Goal: Task Accomplishment & Management: Manage account settings

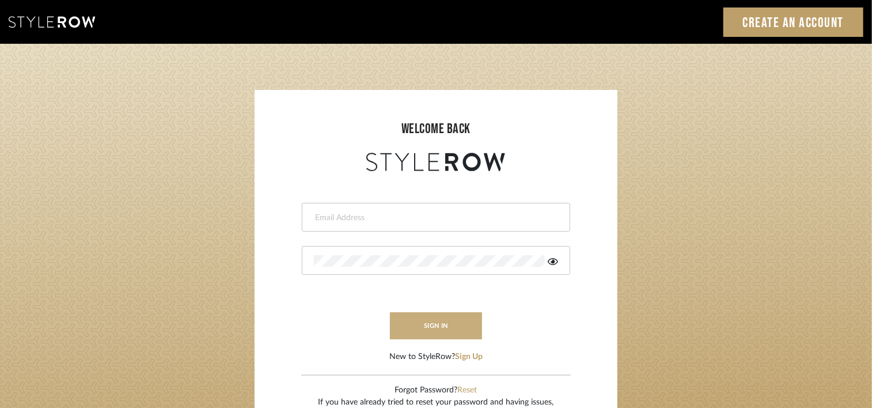
type input "emery@theperfectvignette.com"
click at [445, 323] on button "sign in" at bounding box center [436, 325] width 92 height 27
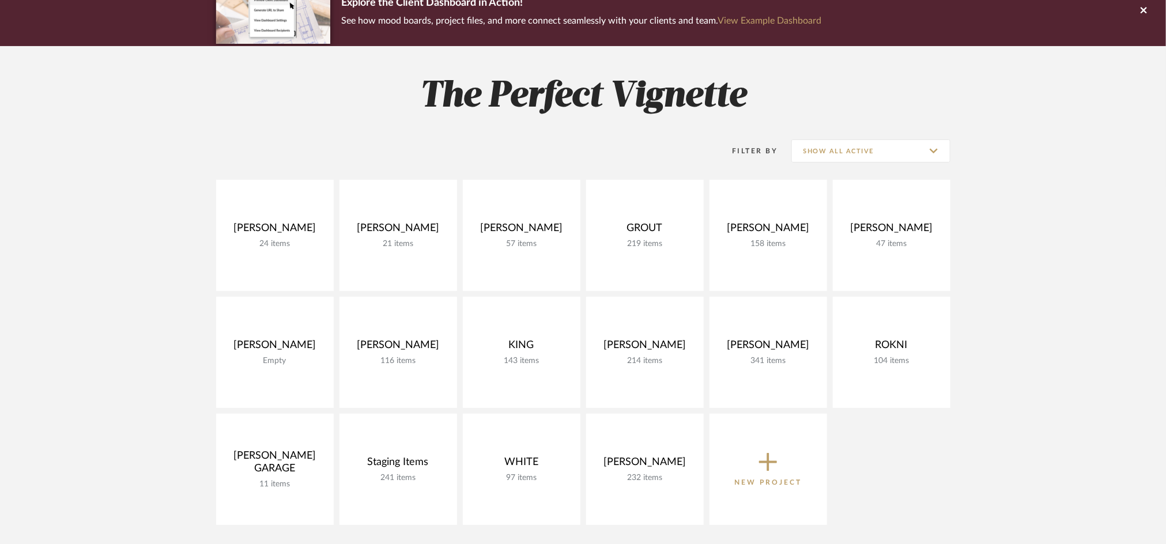
scroll to position [143, 0]
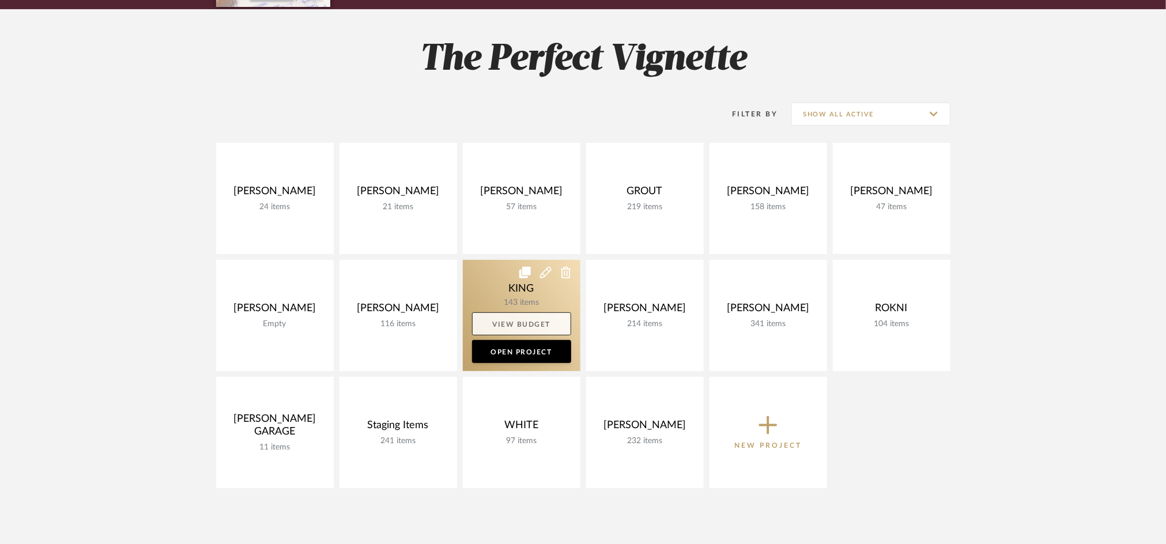
click at [511, 320] on link "View Budget" at bounding box center [521, 323] width 99 height 23
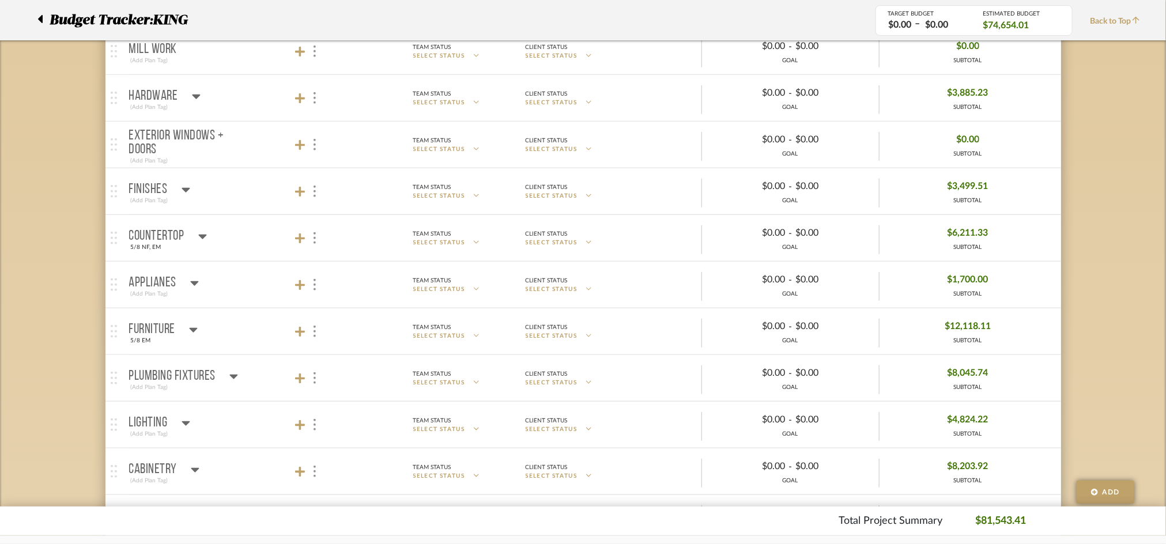
scroll to position [386, 0]
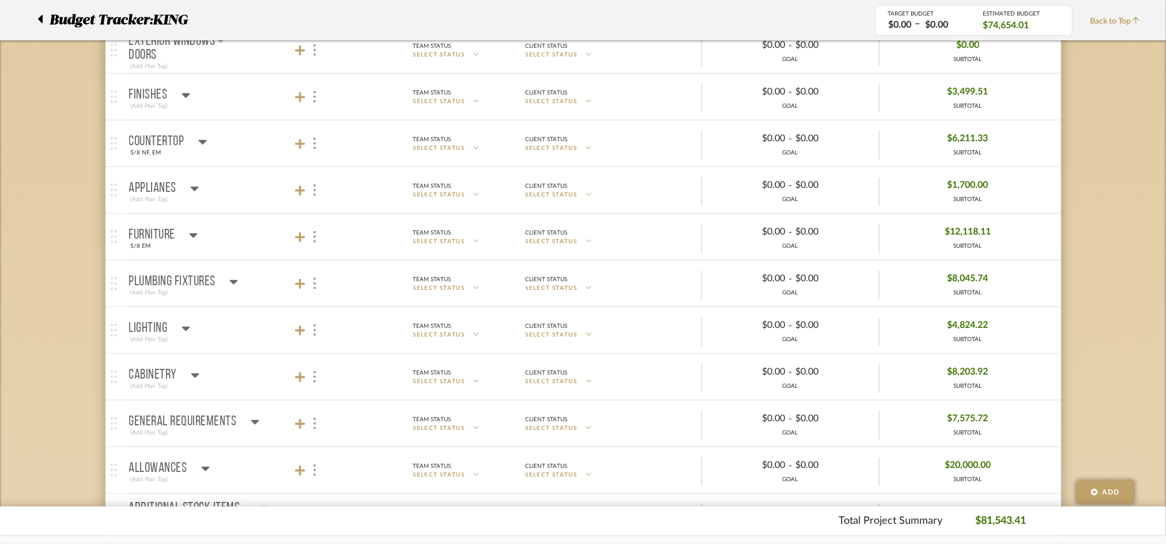
click at [245, 280] on mat-panel-title "Plumbing Fixtures (Add Plan Tag)" at bounding box center [230, 284] width 203 height 28
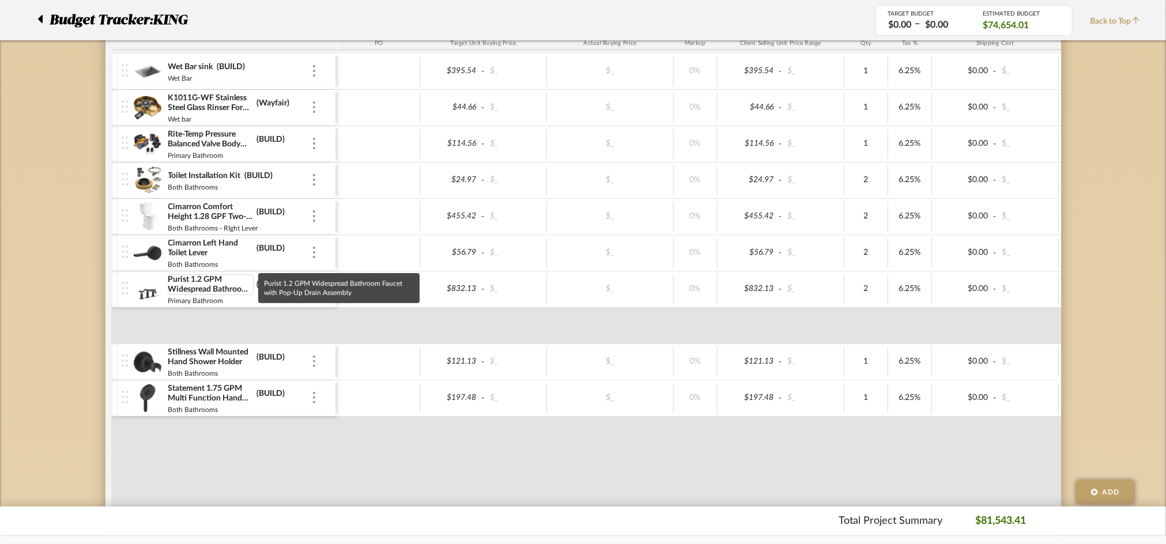
scroll to position [657, 0]
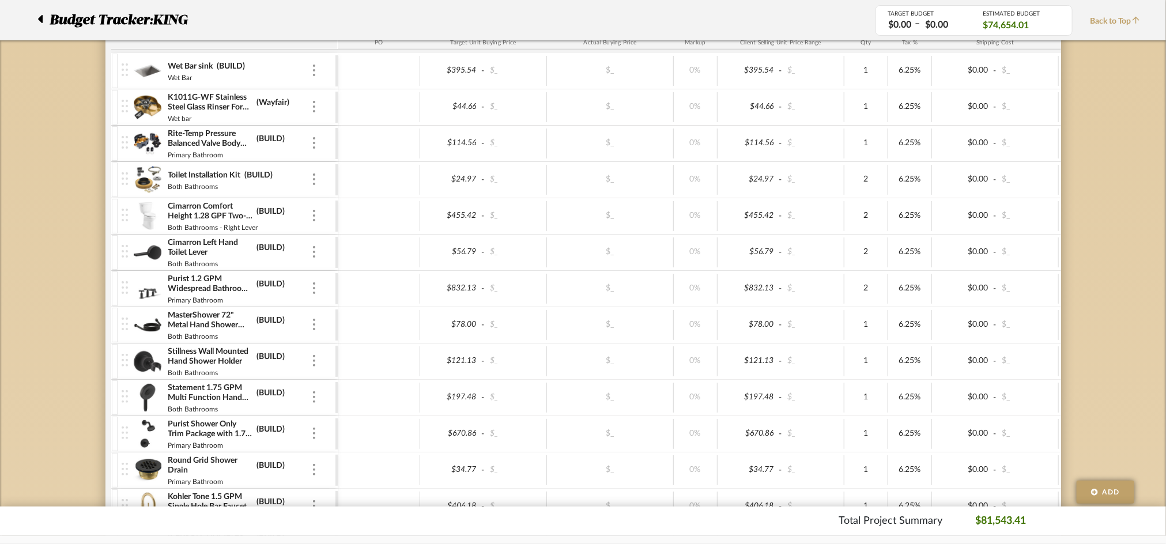
click at [145, 77] on img at bounding box center [148, 71] width 28 height 28
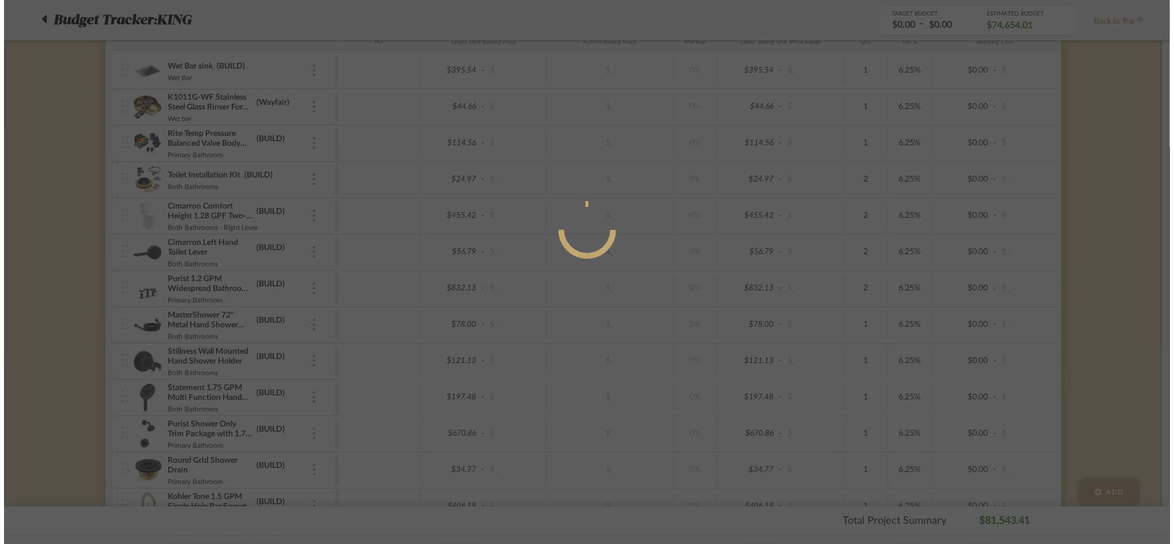
scroll to position [0, 0]
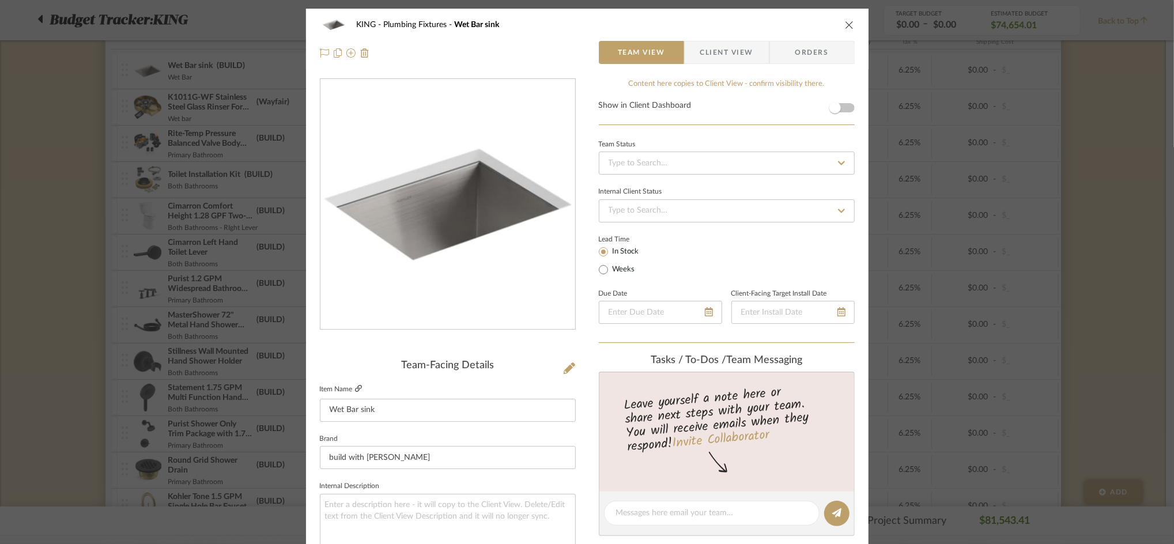
click at [357, 388] on icon at bounding box center [358, 388] width 7 height 7
